Goal: Information Seeking & Learning: Learn about a topic

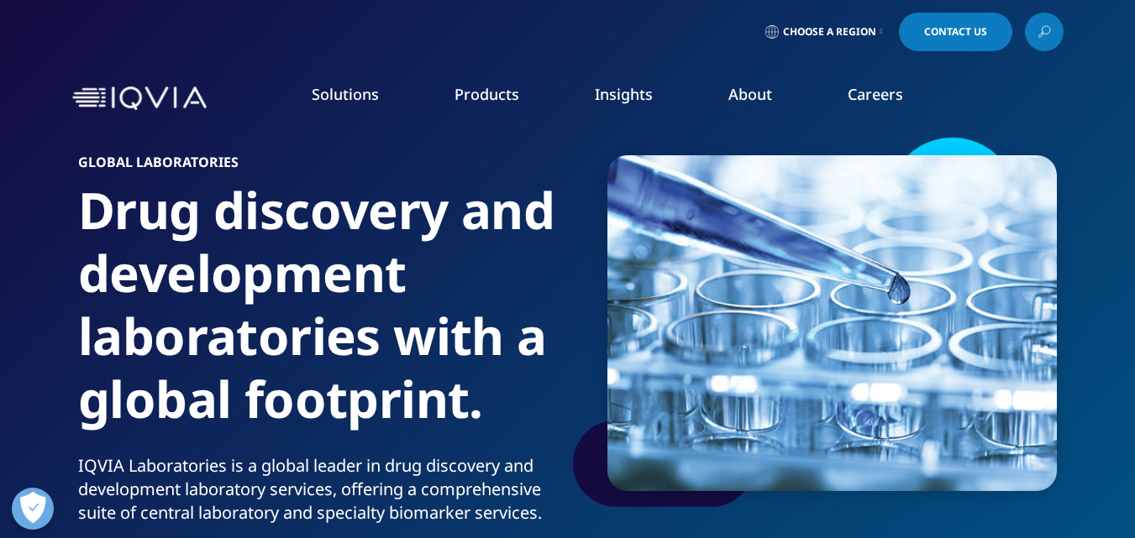
click at [976, 407] on link "Commercial Analytics & Consulting" at bounding box center [1015, 416] width 223 height 18
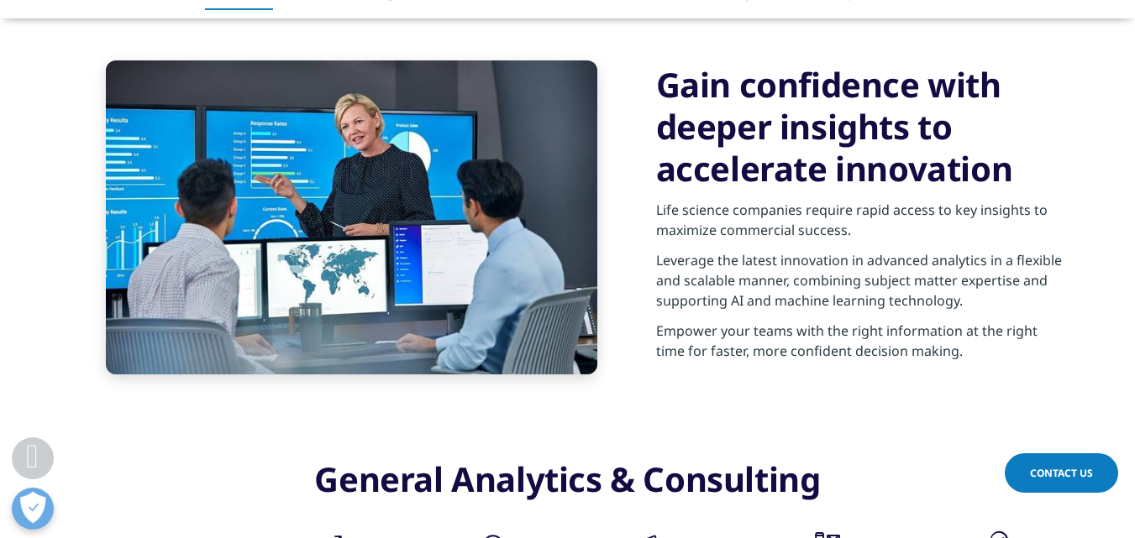
scroll to position [924, 0]
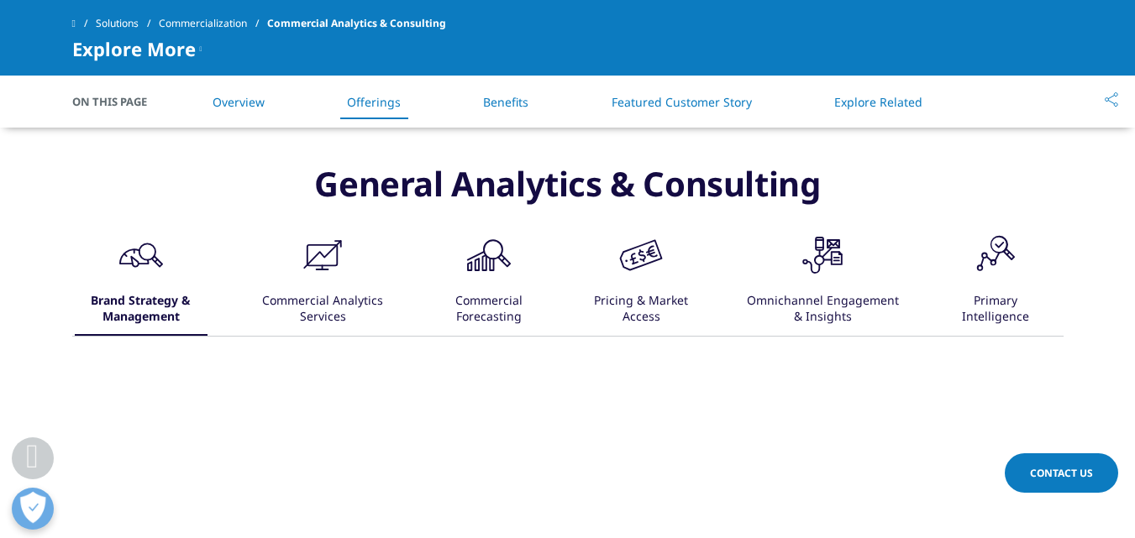
click at [351, 295] on div "Commercial Analytics Services" at bounding box center [322, 310] width 125 height 52
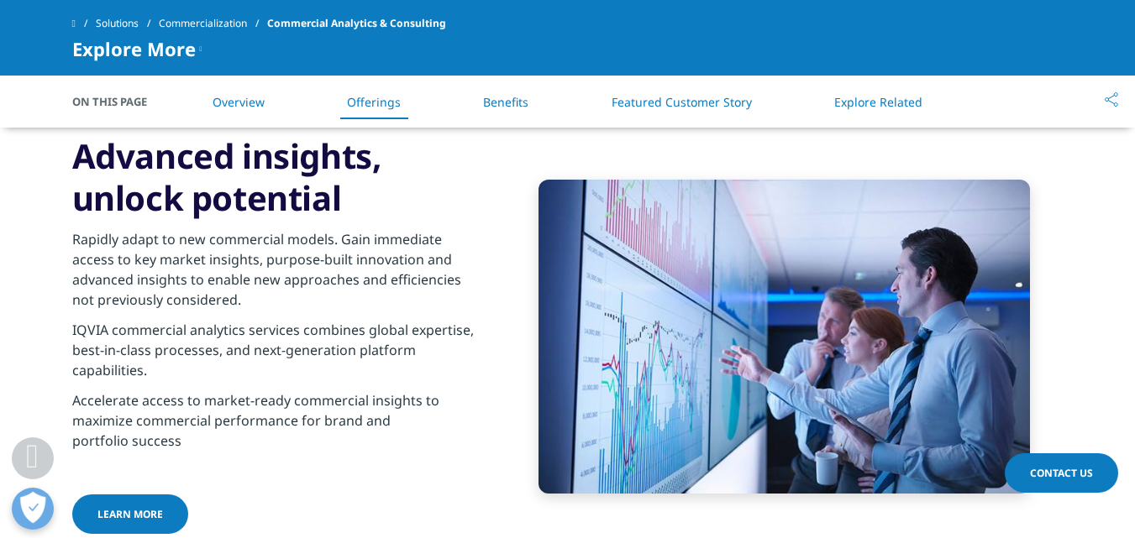
scroll to position [1092, 0]
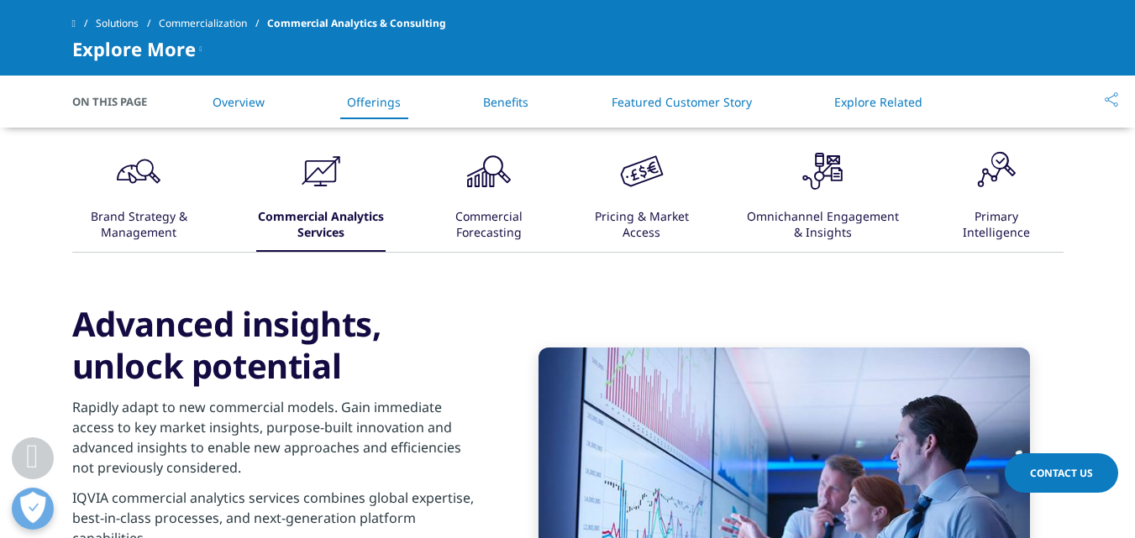
click at [452, 236] on div "Commercial Forecasting" at bounding box center [488, 226] width 100 height 52
